Goal: Transaction & Acquisition: Book appointment/travel/reservation

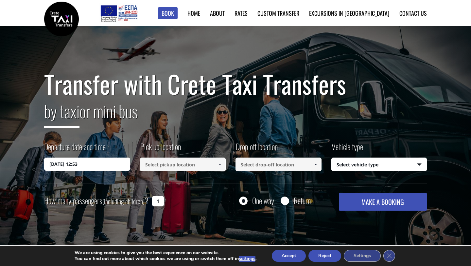
click at [110, 164] on input "09/09/2025 12:53" at bounding box center [87, 163] width 86 height 13
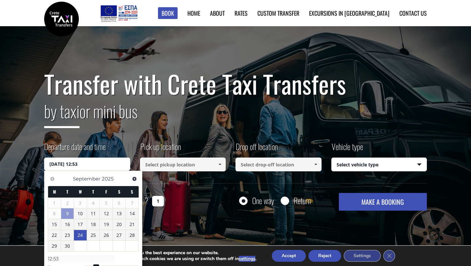
click at [84, 236] on link "24" at bounding box center [80, 235] width 13 height 10
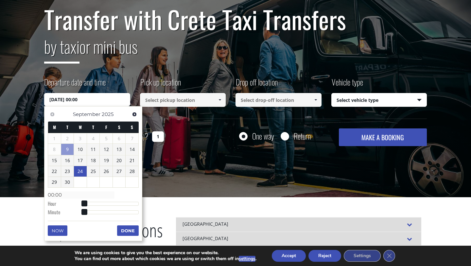
scroll to position [74, 0]
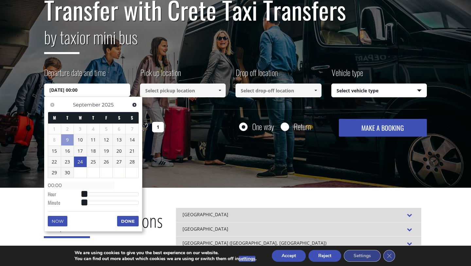
type input "24/09/2025 04:00"
type input "04:00"
click at [95, 196] on div at bounding box center [111, 194] width 55 height 4
type input "24/09/2025 05:00"
type input "05:00"
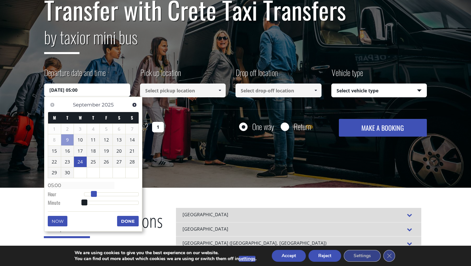
type input "24/09/2025 06:00"
type input "06:00"
type input "24/09/2025 07:00"
type input "07:00"
type input "24/09/2025 08:00"
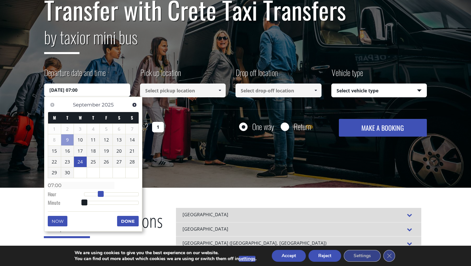
type input "08:00"
type input "24/09/2025 09:00"
type input "09:00"
drag, startPoint x: 94, startPoint y: 195, endPoint x: 105, endPoint y: 196, distance: 10.8
click at [105, 196] on span at bounding box center [106, 194] width 6 height 6
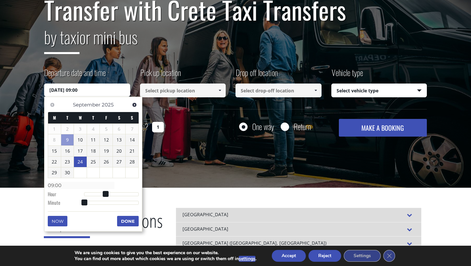
type input "24/09/2025 09:01"
type input "09:01"
type input "24/09/2025 09:02"
type input "09:02"
type input "24/09/2025 09:03"
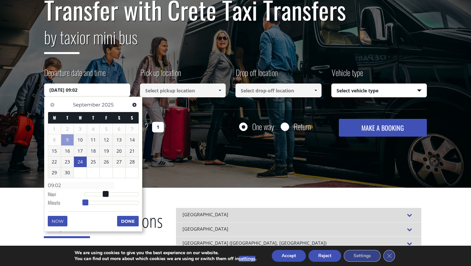
type input "09:03"
type input "24/09/2025 09:04"
type input "09:04"
type input "24/09/2025 09:05"
type input "09:05"
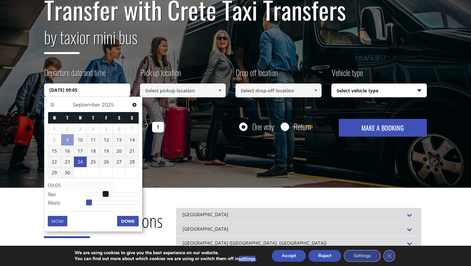
type input "24/09/2025 09:06"
type input "09:06"
type input "24/09/2025 09:07"
type input "09:07"
type input "24/09/2025 09:08"
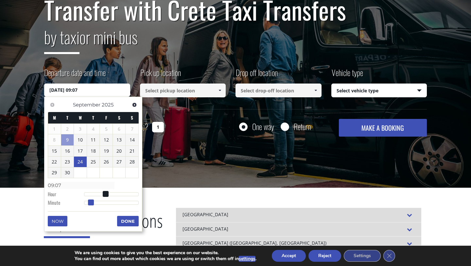
type input "09:08"
type input "24/09/2025 09:09"
type input "09:09"
type input "24/09/2025 09:10"
type input "09:10"
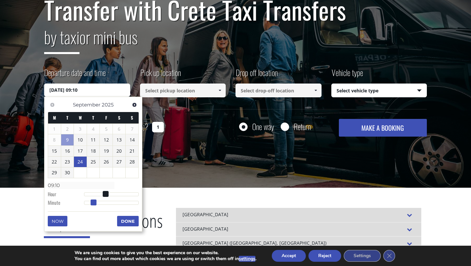
drag, startPoint x: 85, startPoint y: 203, endPoint x: 94, endPoint y: 203, distance: 8.8
click at [94, 203] on span at bounding box center [94, 202] width 6 height 6
click at [219, 90] on span at bounding box center [219, 90] width 5 height 5
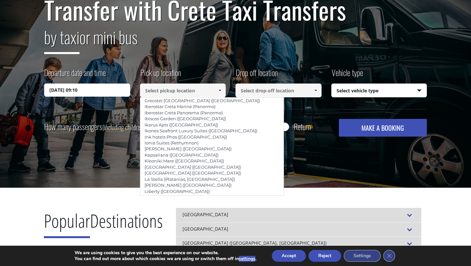
scroll to position [1380, 0]
type input "Rethymno Residence & Suites (Adelianos Kampos, Rethymnon)"
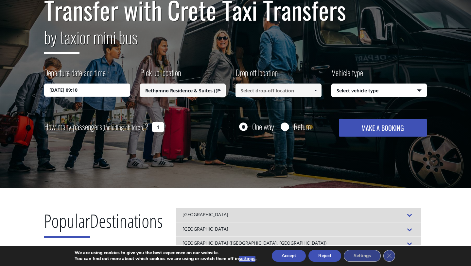
click at [270, 94] on input at bounding box center [278, 90] width 86 height 14
click at [317, 90] on span at bounding box center [315, 90] width 5 height 5
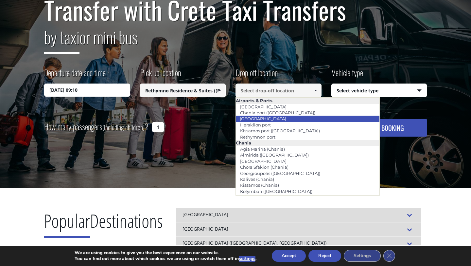
click at [275, 120] on link "[GEOGRAPHIC_DATA]" at bounding box center [262, 118] width 55 height 9
type input "[GEOGRAPHIC_DATA]"
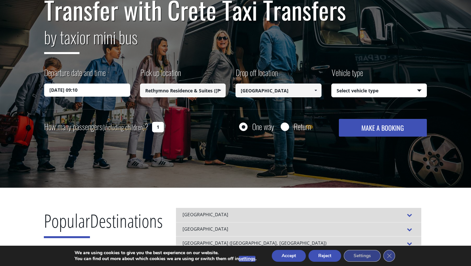
click at [418, 90] on select "Select vehicle type Taxi (4 passengers) Mercedes E Class Mini Van (7 passengers…" at bounding box center [379, 91] width 95 height 14
select select "540"
click at [332, 84] on select "Select vehicle type Taxi (4 passengers) Mercedes E Class Mini Van (7 passengers…" at bounding box center [379, 91] width 95 height 14
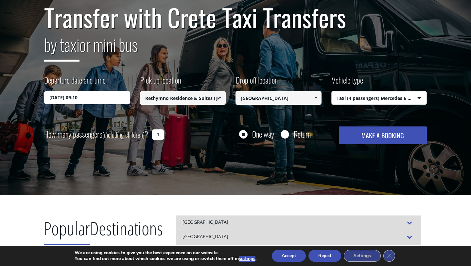
scroll to position [0, 0]
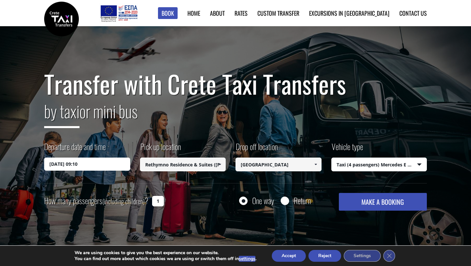
click at [157, 201] on input "1" at bounding box center [158, 201] width 12 height 10
click at [162, 200] on input "1" at bounding box center [158, 201] width 12 height 10
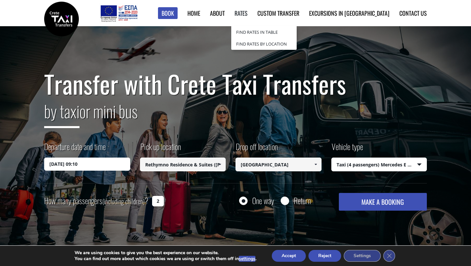
type input "2"
click at [248, 13] on link "Rates" at bounding box center [240, 13] width 13 height 9
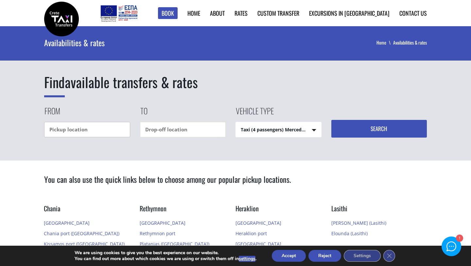
click at [91, 128] on input "text" at bounding box center [87, 129] width 86 height 15
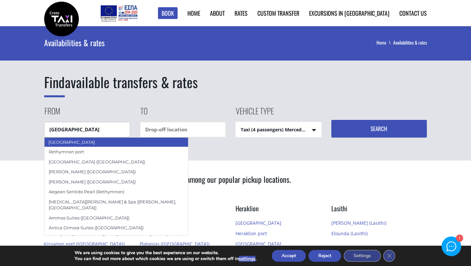
click at [87, 143] on div "[GEOGRAPHIC_DATA]" at bounding box center [116, 142] width 144 height 10
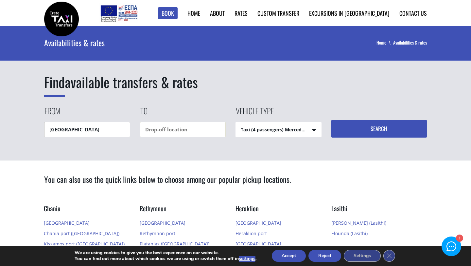
type input "[GEOGRAPHIC_DATA]"
click at [159, 132] on input "text" at bounding box center [183, 129] width 86 height 15
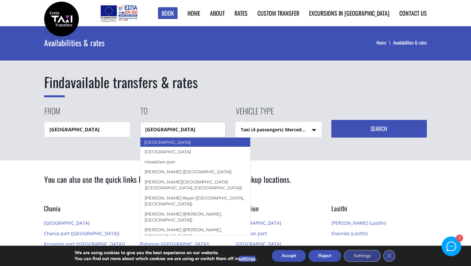
click at [168, 143] on div "[GEOGRAPHIC_DATA]" at bounding box center [195, 142] width 111 height 10
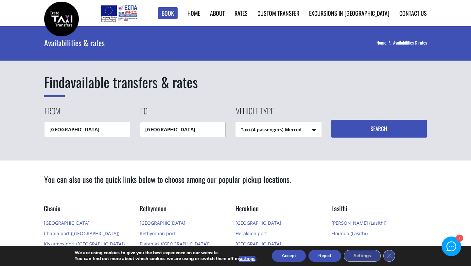
type input "[GEOGRAPHIC_DATA]"
click at [314, 129] on select "Taxi (4 passengers) Mercedes E Class Mini Van (7 passengers) Mercedes Vito Mini…" at bounding box center [278, 130] width 85 height 16
click at [236, 122] on select "Taxi (4 passengers) Mercedes E Class Mini Van (7 passengers) Mercedes Vito Mini…" at bounding box center [278, 130] width 85 height 16
click at [374, 128] on button "Search" at bounding box center [379, 129] width 96 height 18
